Goal: Information Seeking & Learning: Learn about a topic

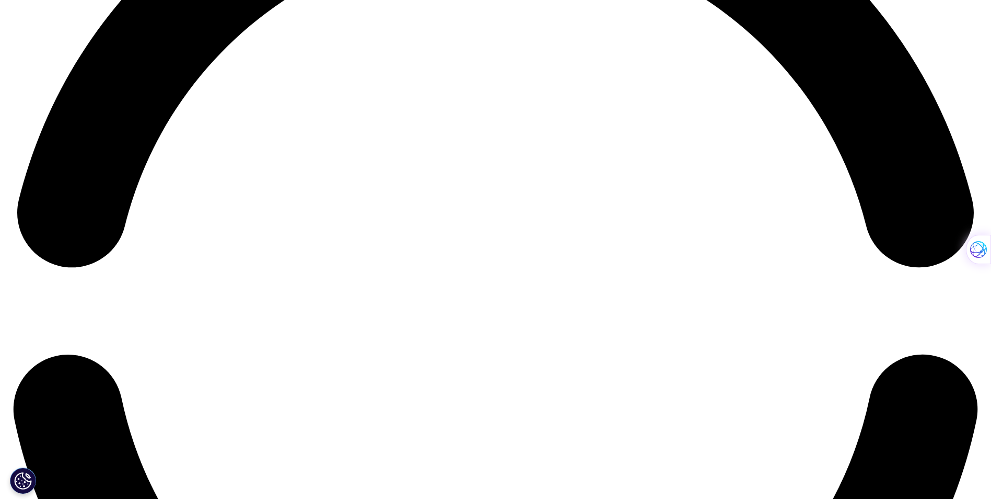
scroll to position [2300, 0]
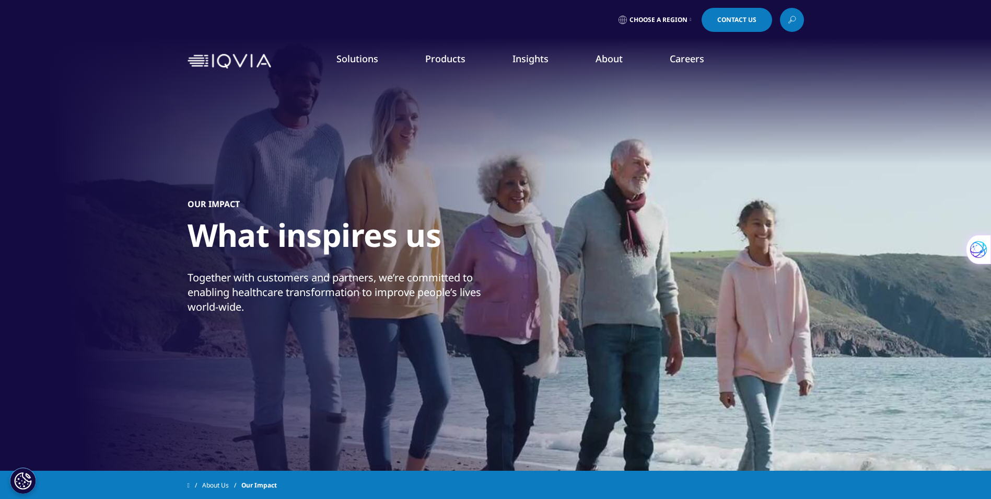
click at [804, 311] on link "LEARN MORE" at bounding box center [870, 314] width 169 height 9
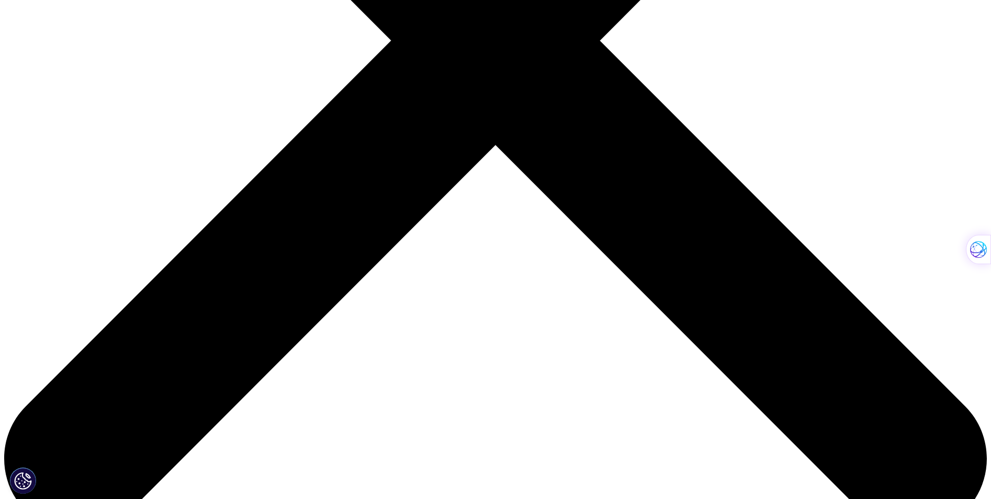
scroll to position [366, 0]
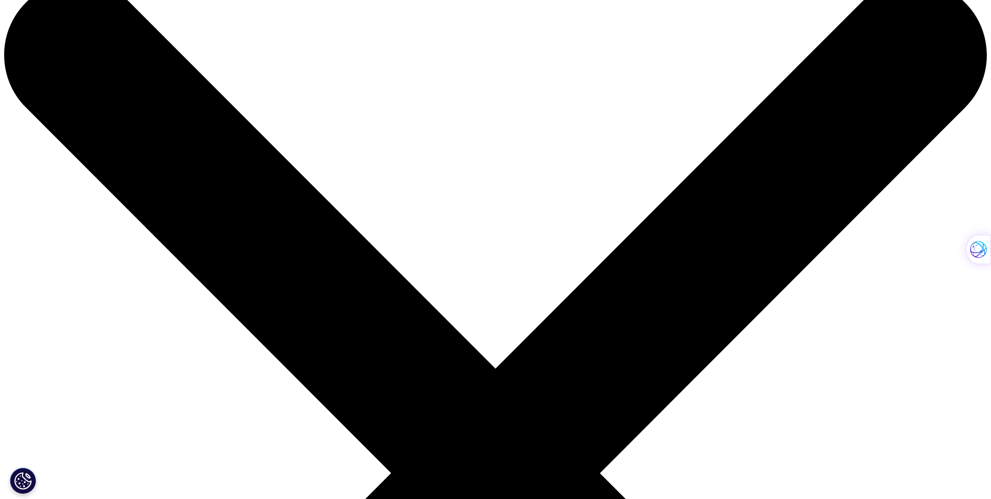
scroll to position [52, 0]
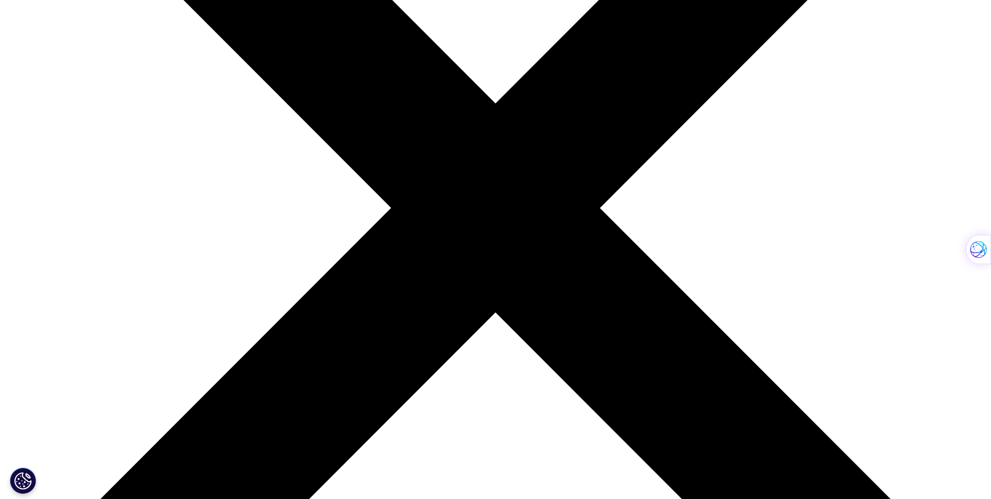
scroll to position [157, 0]
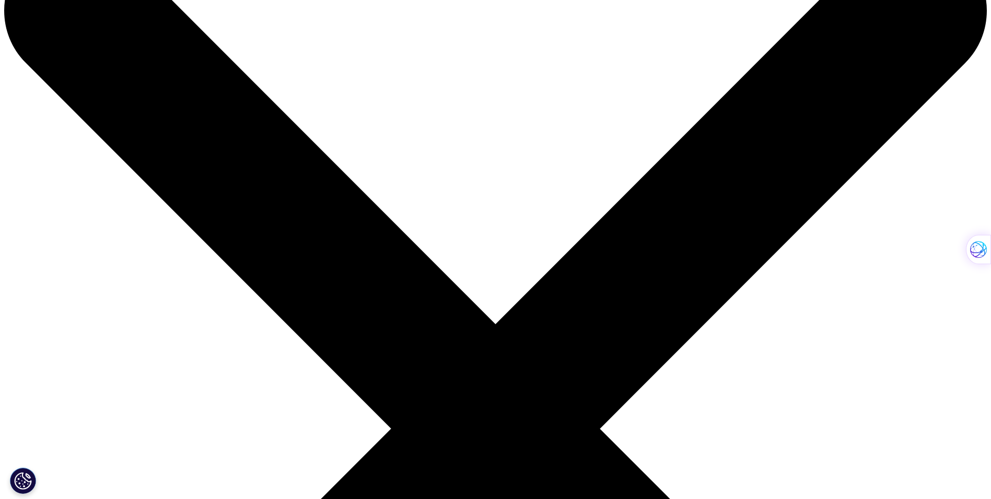
scroll to position [0, 0]
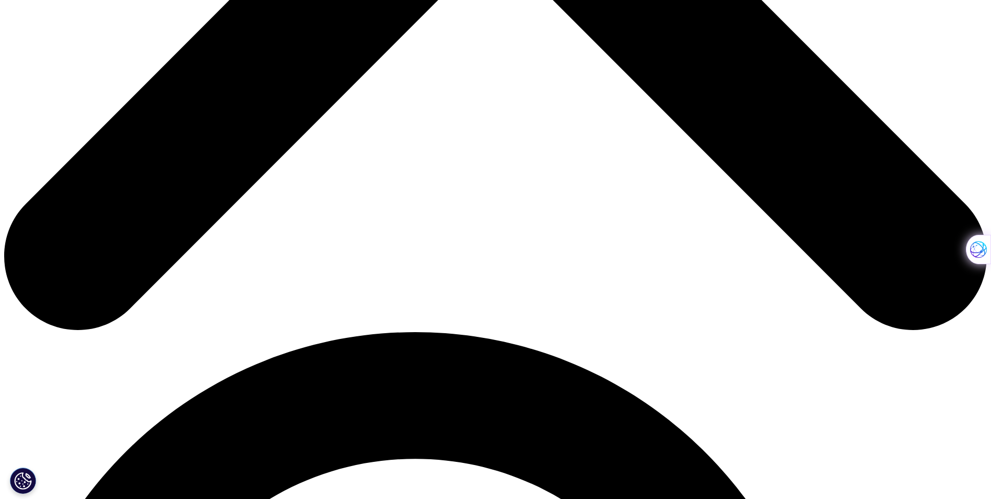
scroll to position [679, 0]
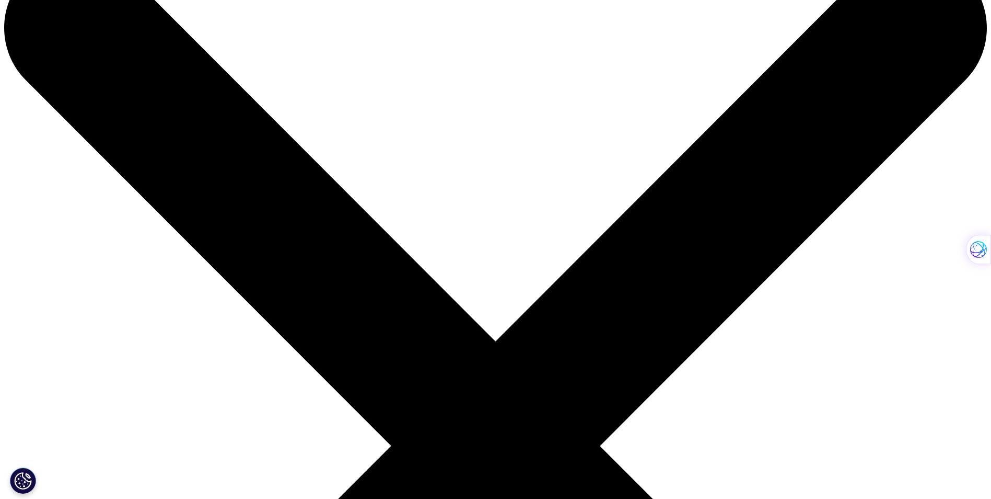
scroll to position [209, 0]
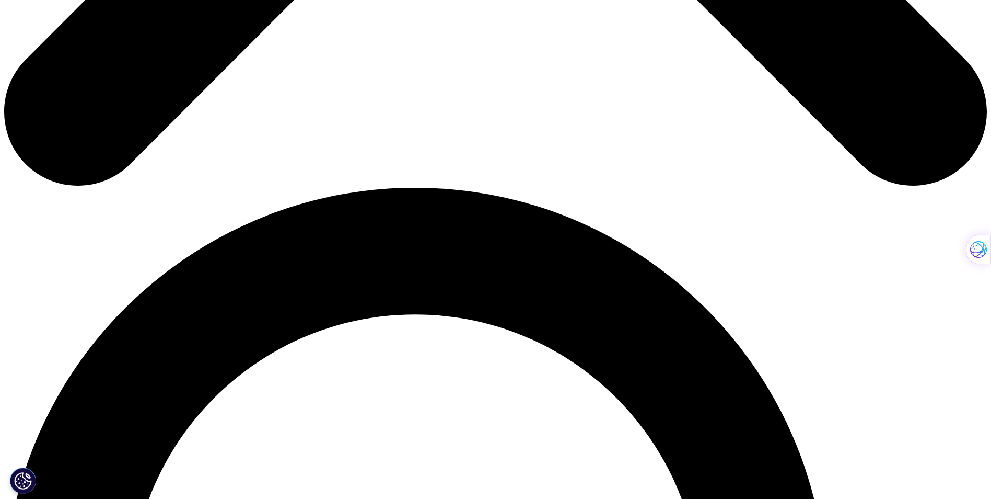
scroll to position [831, 0]
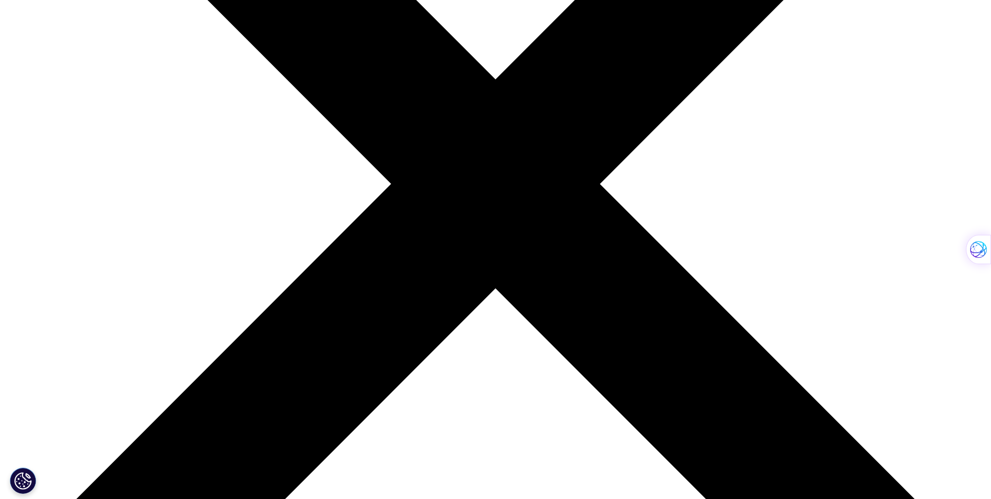
scroll to position [157, 0]
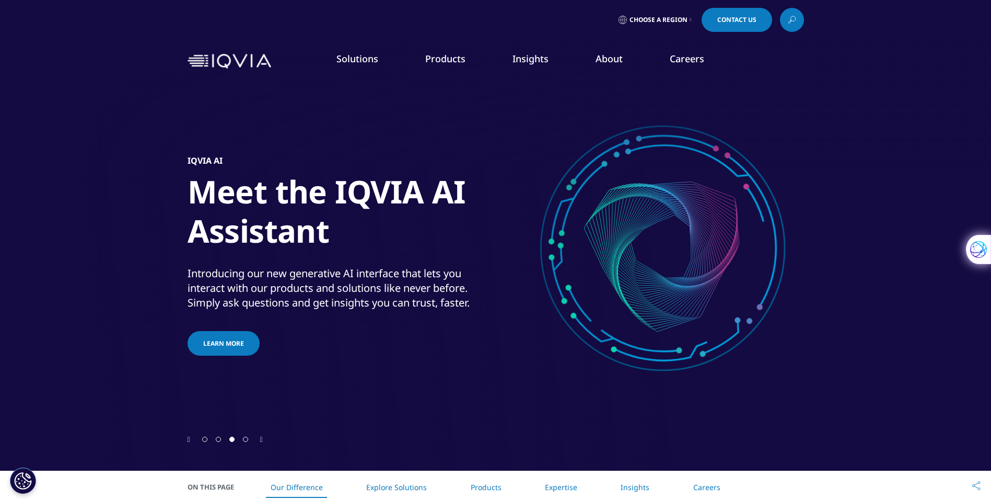
click at [205, 438] on span "Go to slide 1" at bounding box center [204, 438] width 5 height 5
